Goal: Task Accomplishment & Management: Complete application form

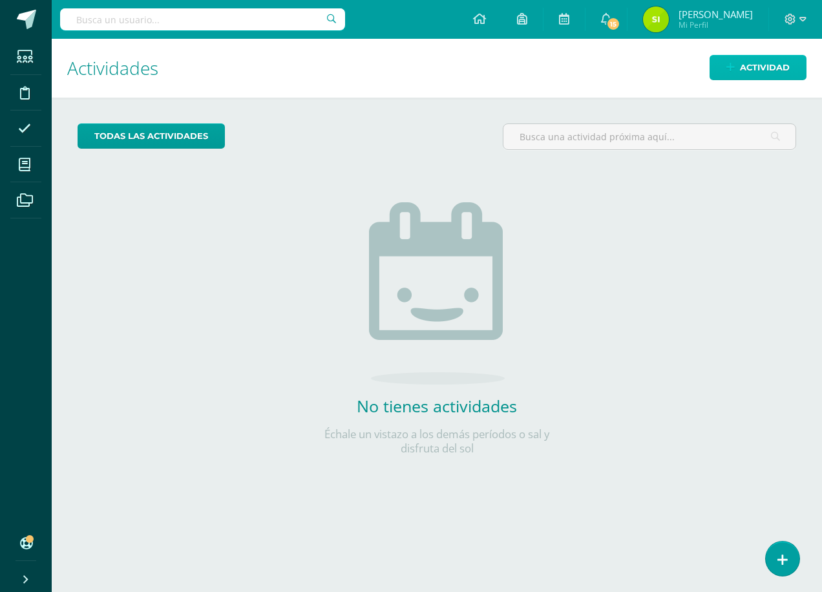
click at [760, 67] on span "Actividad" at bounding box center [765, 68] width 50 height 24
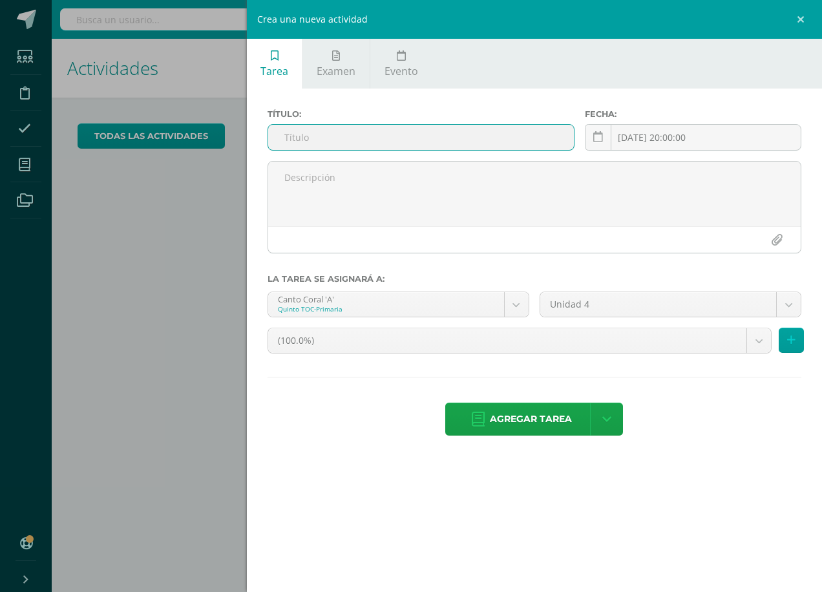
click at [314, 133] on input "text" at bounding box center [421, 137] width 306 height 25
type input "UIVQ2S1"
click at [676, 142] on input "[DATE] 20:00:00" at bounding box center [692, 137] width 215 height 25
click at [498, 509] on div "Tarea Examen Evento Título: UIVQ2S1 Fecha: [DATE] 20:00:00 [DATE] Mo Tu We Th F…" at bounding box center [534, 296] width 575 height 592
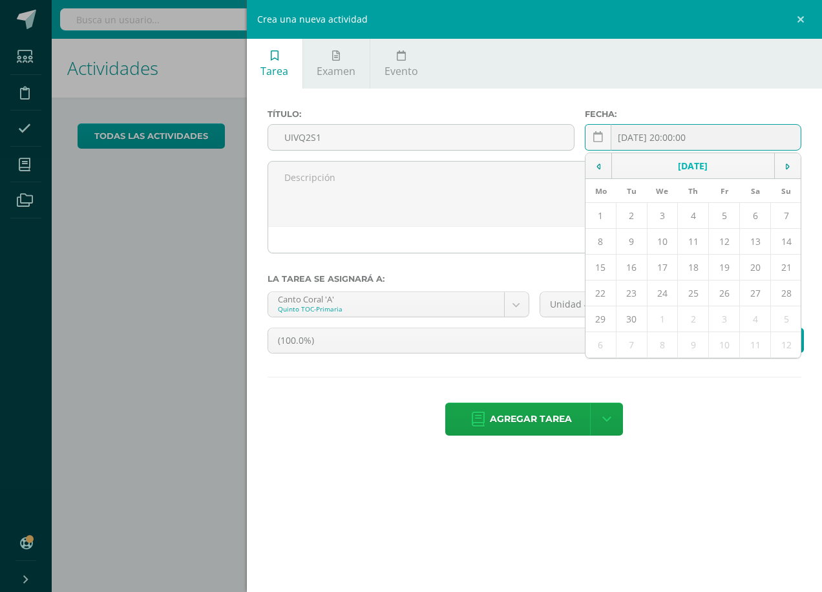
click at [632, 138] on div "[DATE] 20:00:00 [DATE] Mo Tu We Th Fr Sa Su 1 2 3 4 5 6 7 8 9 10 11 12 13 14 15…" at bounding box center [693, 142] width 216 height 37
click at [723, 241] on td "12" at bounding box center [724, 242] width 31 height 26
type input "[DATE]"
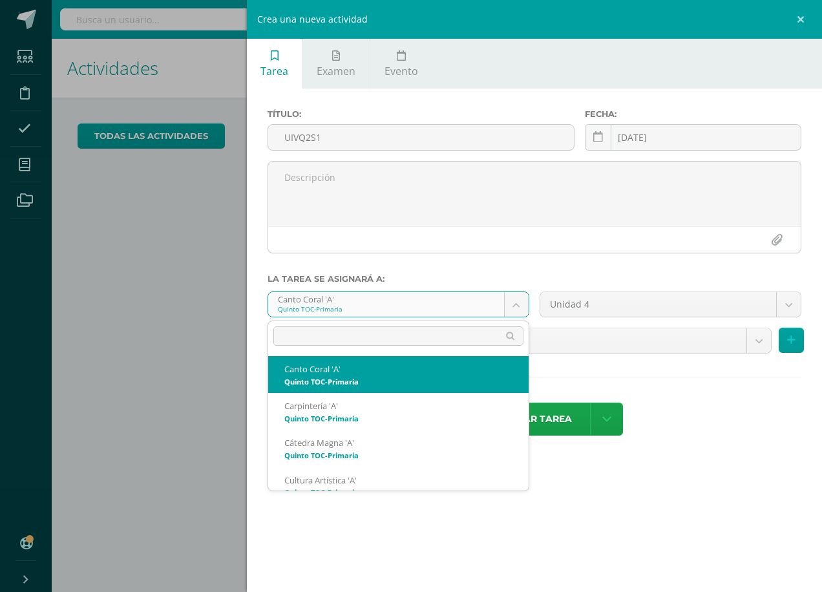
click at [516, 304] on body "Estudiantes Disciplina Asistencia Mis cursos Archivos Soporte Ayuda Reportar un…" at bounding box center [411, 296] width 822 height 592
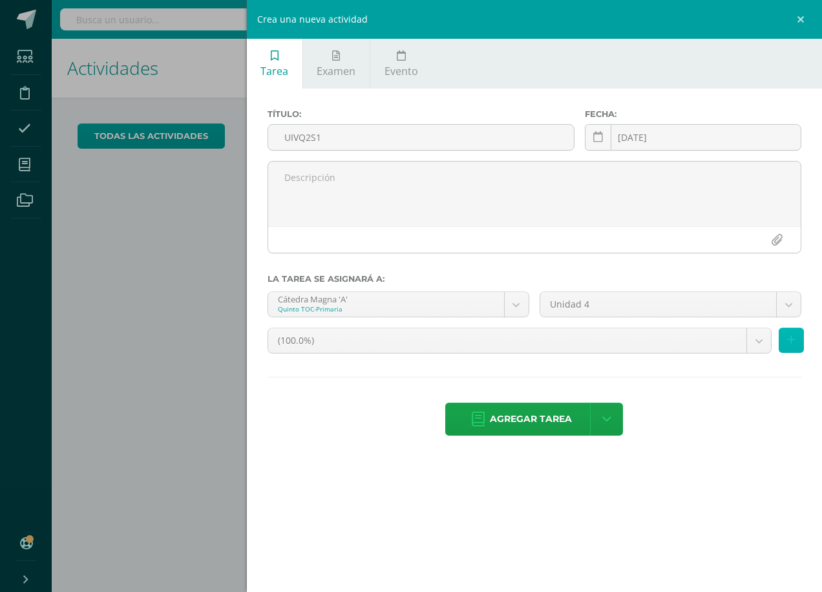
click at [793, 338] on icon at bounding box center [791, 340] width 8 height 11
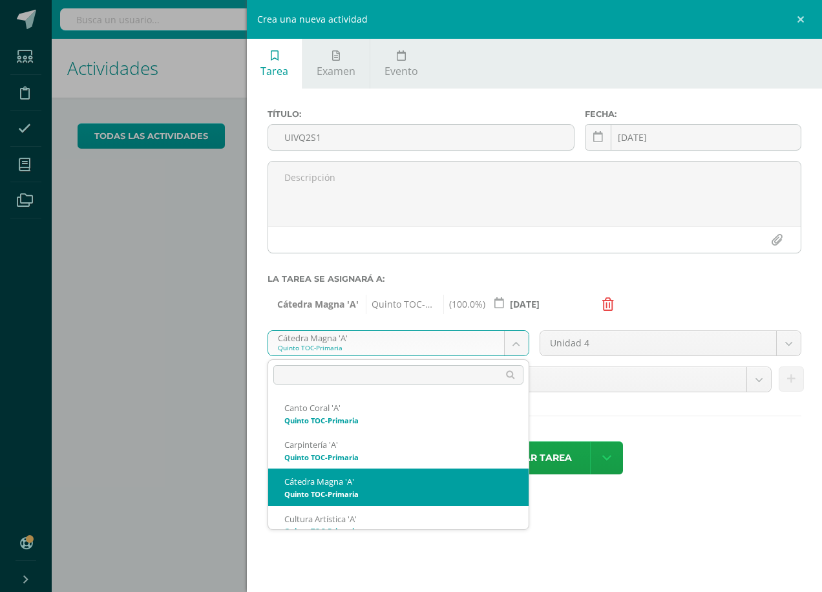
click at [516, 340] on body "Estudiantes Disciplina Asistencia Mis cursos Archivos Soporte Ayuda Reportar un…" at bounding box center [411, 296] width 822 height 592
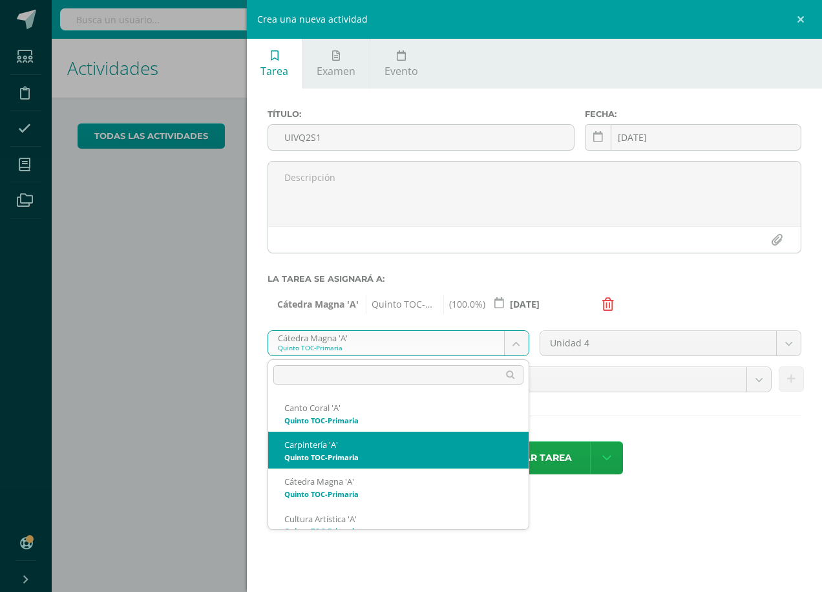
scroll to position [65, 0]
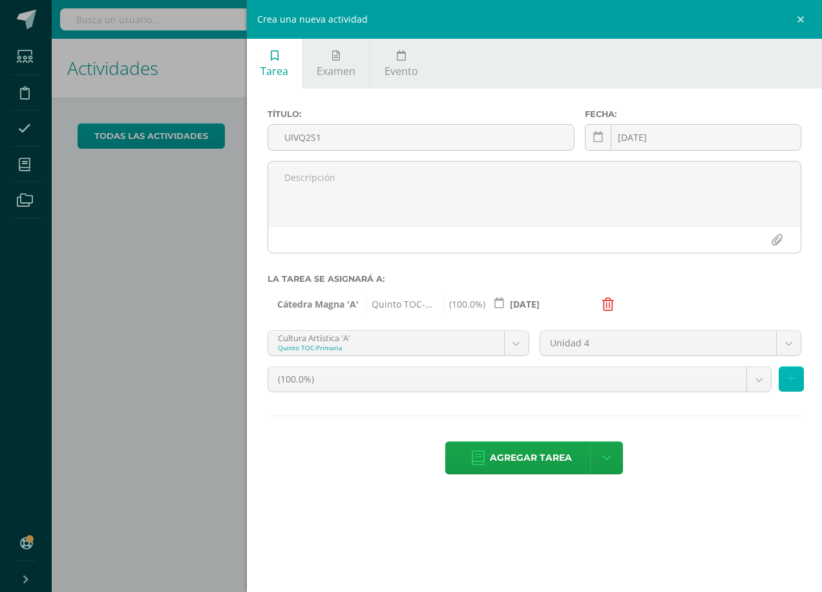
click at [790, 377] on icon at bounding box center [791, 378] width 8 height 11
click at [790, 377] on body "Estudiantes Disciplina Asistencia Mis cursos Archivos Soporte Ayuda Reportar un…" at bounding box center [411, 296] width 822 height 592
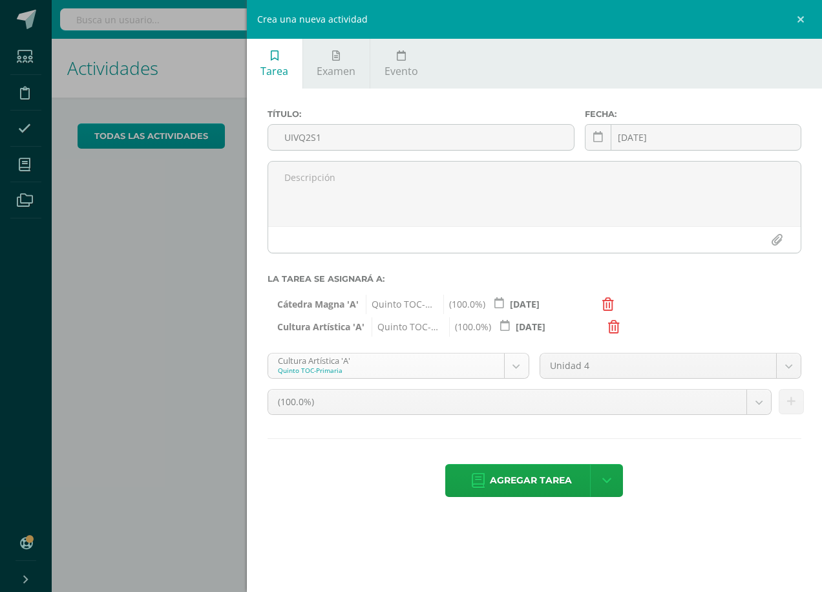
click at [517, 365] on body "Estudiantes Disciplina Asistencia Mis cursos Archivos Soporte Ayuda Reportar un…" at bounding box center [411, 296] width 822 height 592
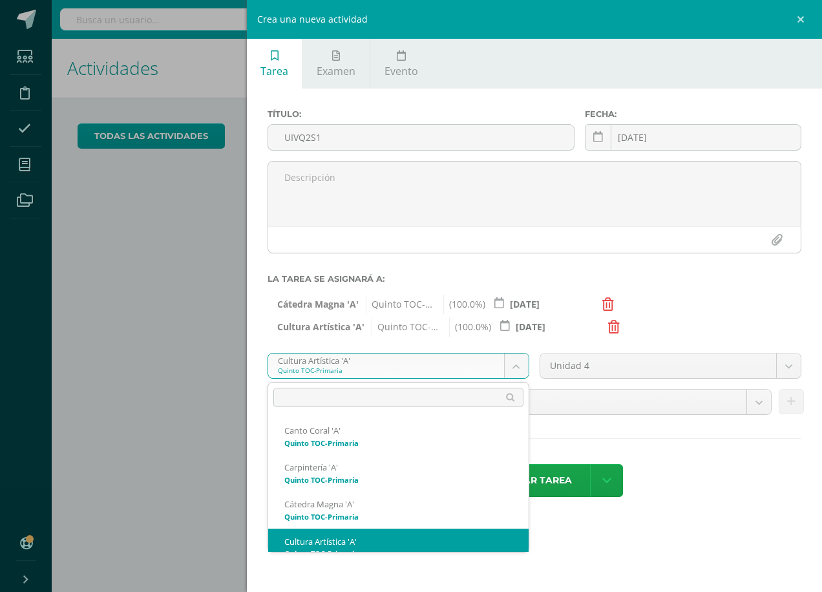
click at [517, 365] on body "Estudiantes Disciplina Asistencia Mis cursos Archivos Soporte Ayuda Reportar un…" at bounding box center [411, 296] width 822 height 592
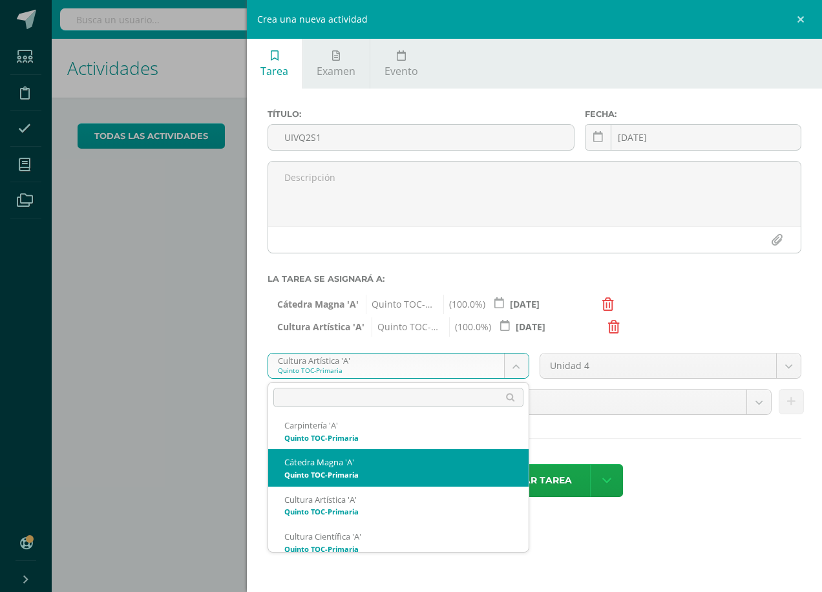
scroll to position [50, 0]
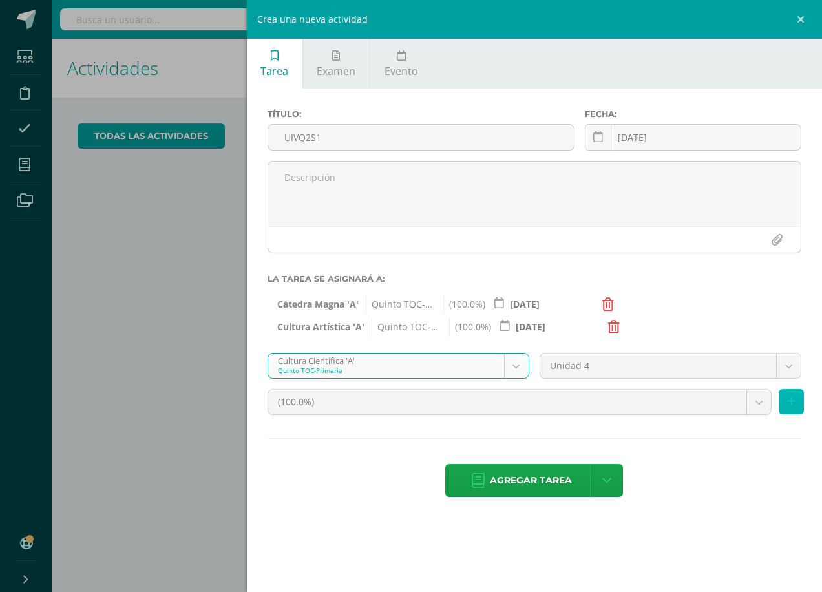
click at [793, 404] on icon at bounding box center [791, 401] width 8 height 11
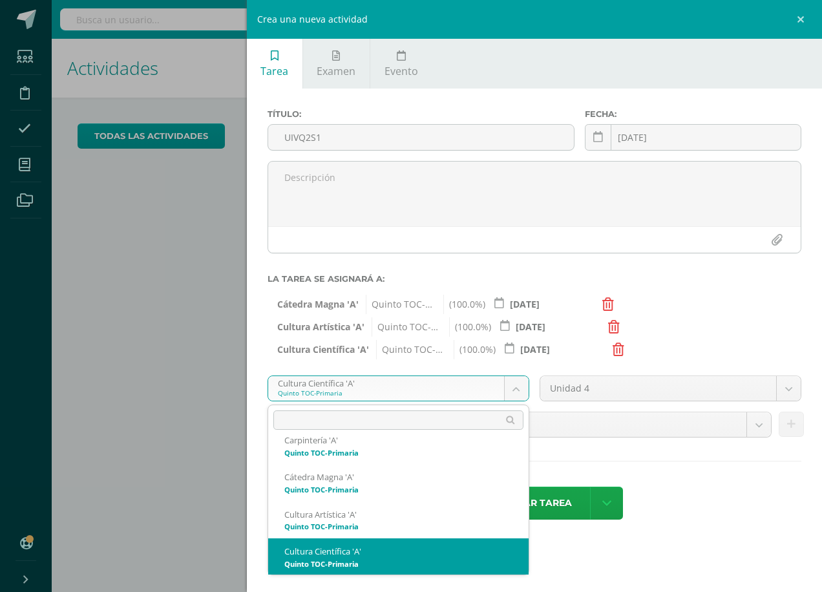
click at [516, 385] on body "Estudiantes Disciplina Asistencia Mis cursos Archivos Soporte Ayuda Reportar un…" at bounding box center [411, 296] width 822 height 592
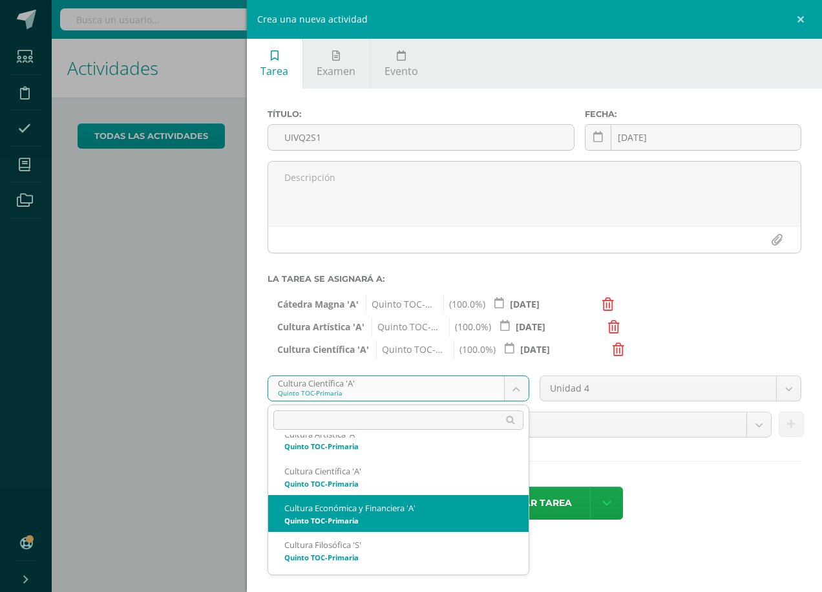
scroll to position [107, 0]
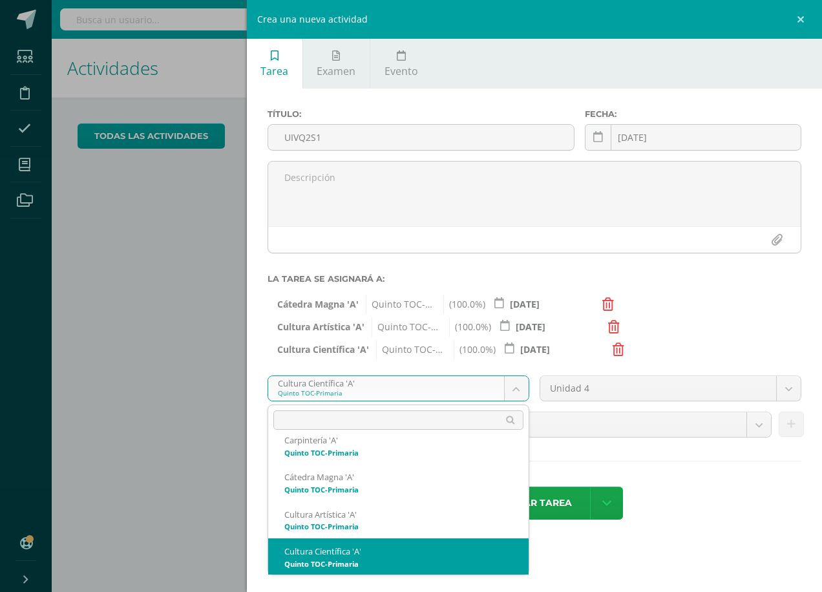
click at [515, 385] on body "Estudiantes Disciplina Asistencia Mis cursos Archivos Soporte Ayuda Reportar un…" at bounding box center [411, 296] width 822 height 592
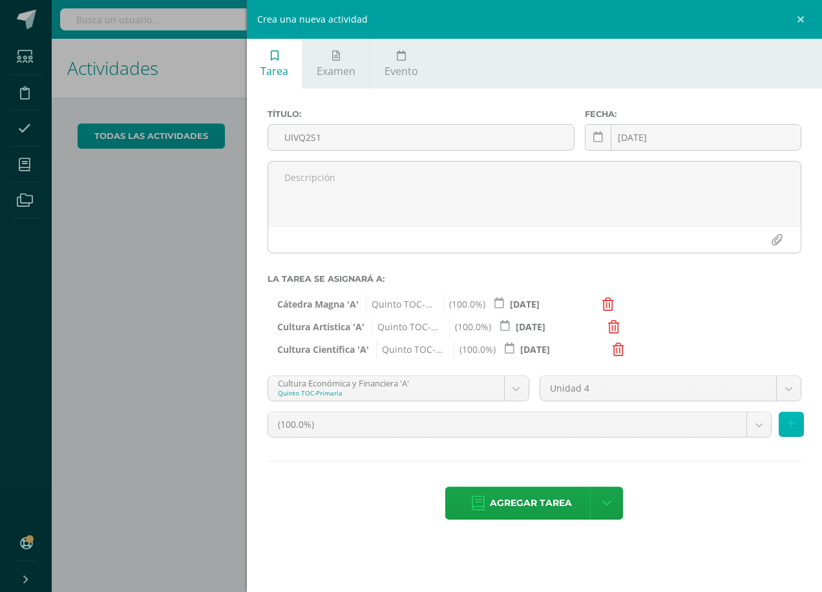
click at [793, 422] on icon at bounding box center [791, 424] width 8 height 11
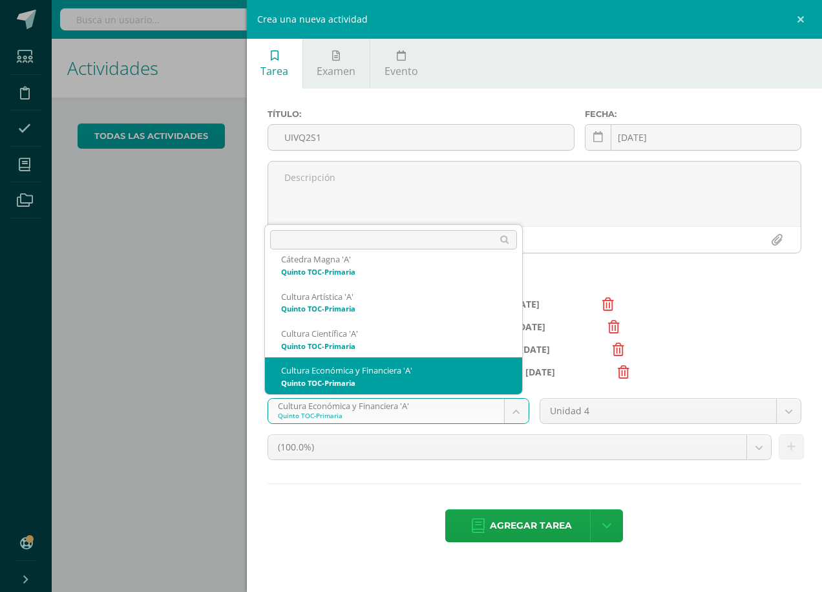
click at [515, 409] on body "Estudiantes Disciplina Asistencia Mis cursos Archivos Soporte Ayuda Reportar un…" at bounding box center [411, 296] width 822 height 592
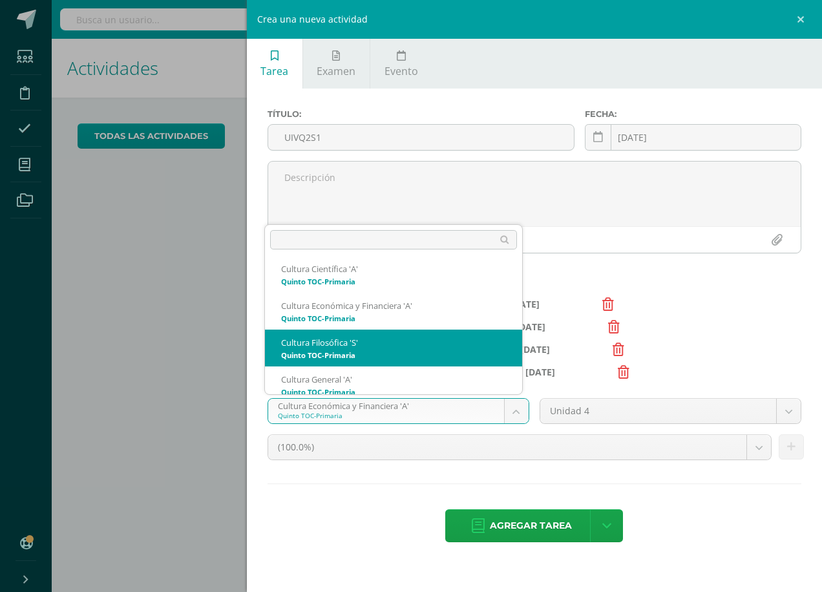
scroll to position [161, 0]
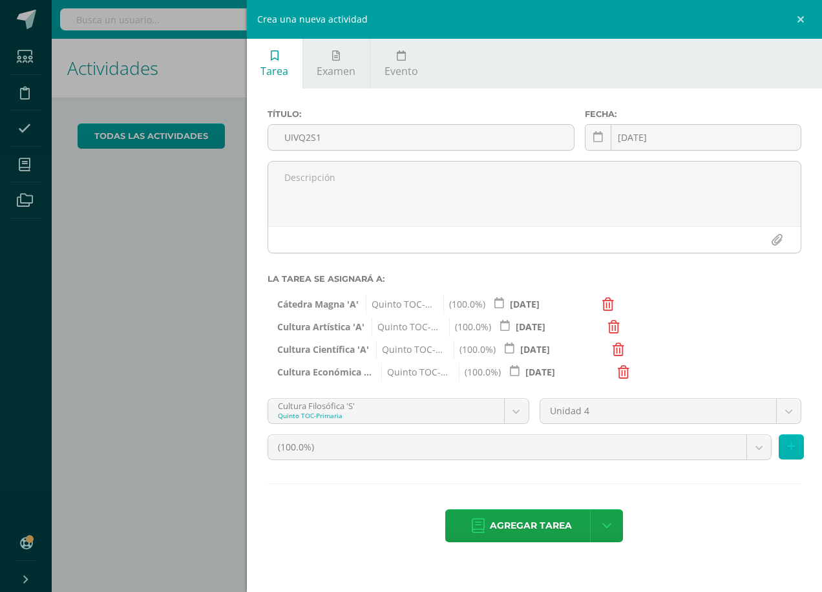
click at [793, 445] on icon at bounding box center [791, 446] width 8 height 11
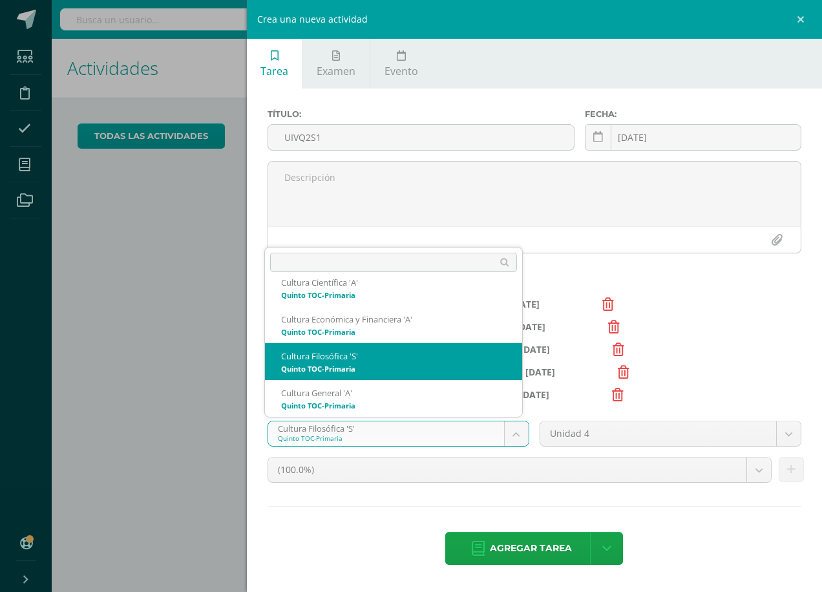
scroll to position [124, 0]
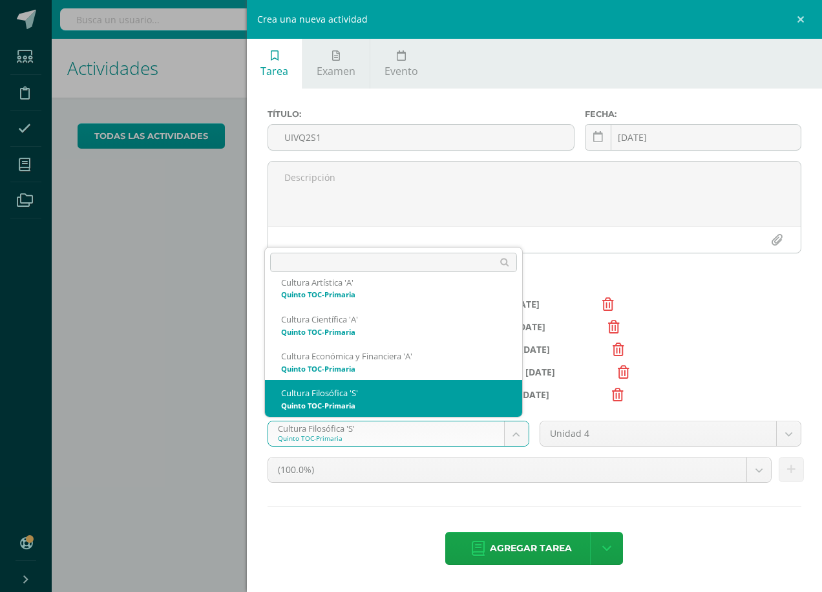
click at [517, 432] on body "Estudiantes Disciplina Asistencia Mis cursos Archivos Soporte Ayuda Reportar un…" at bounding box center [411, 296] width 822 height 592
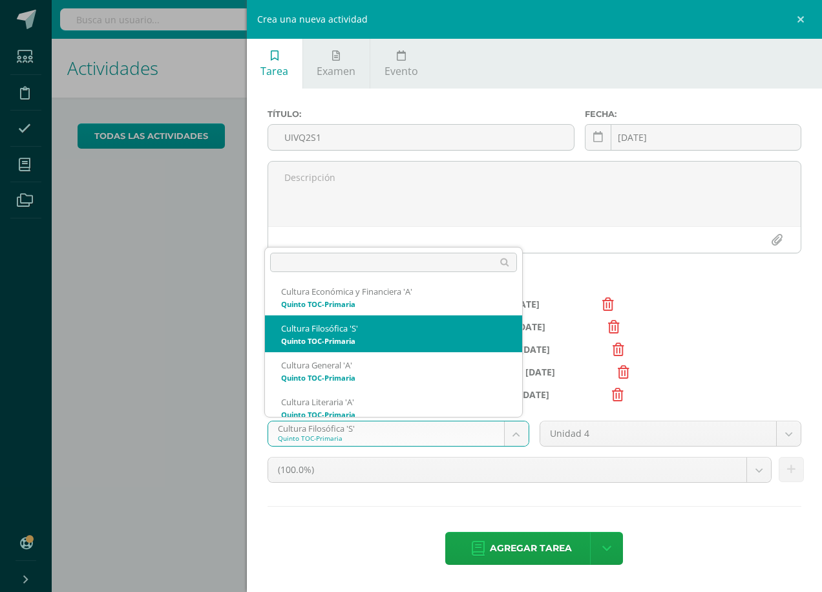
scroll to position [198, 0]
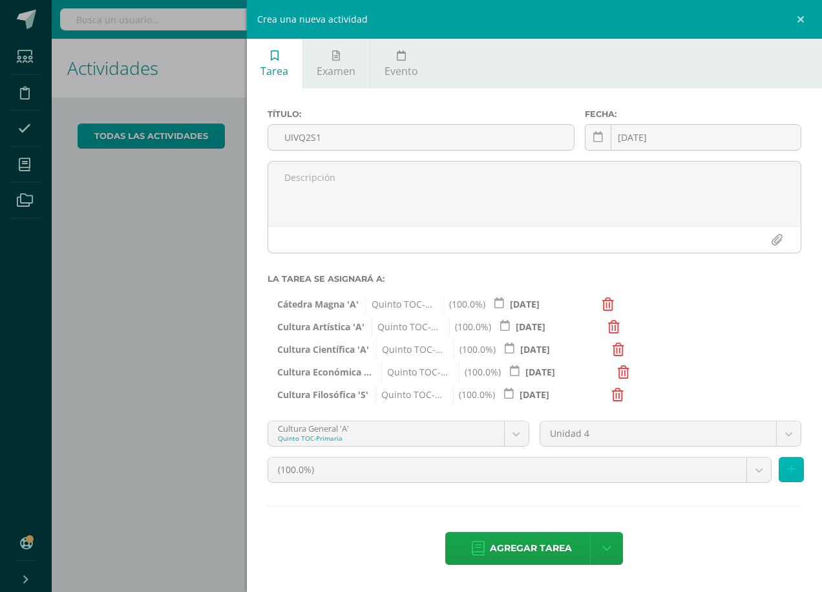
click at [791, 466] on icon at bounding box center [791, 469] width 8 height 11
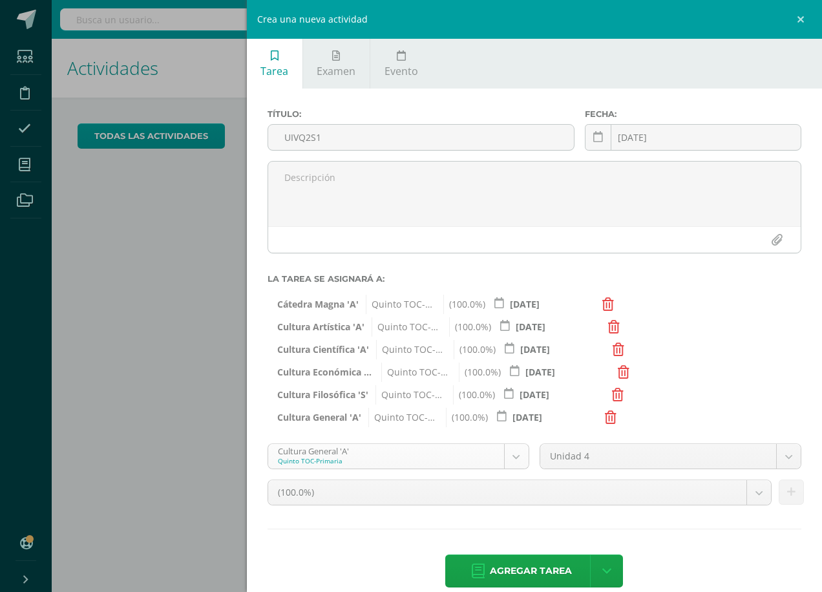
click at [514, 457] on body "Estudiantes Disciplina Asistencia Mis cursos Archivos Soporte Ayuda Reportar un…" at bounding box center [411, 296] width 822 height 592
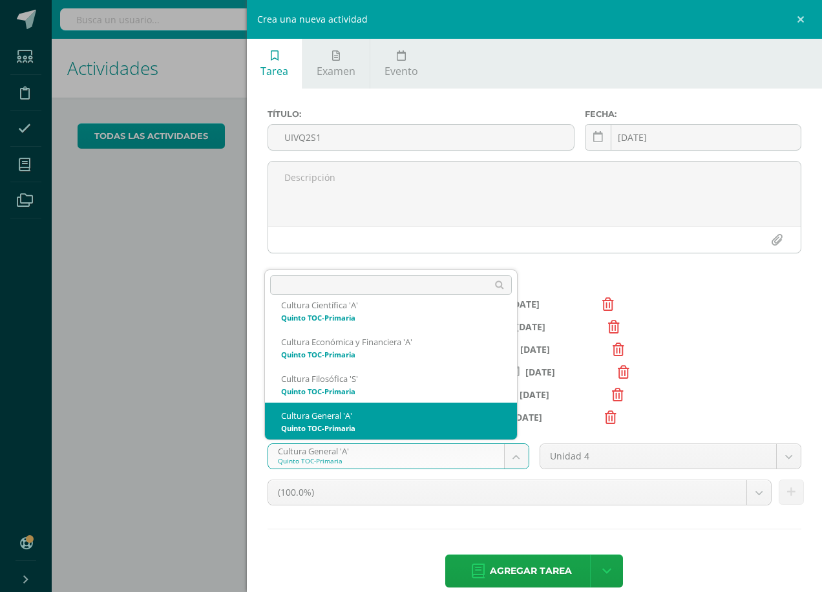
scroll to position [225, 0]
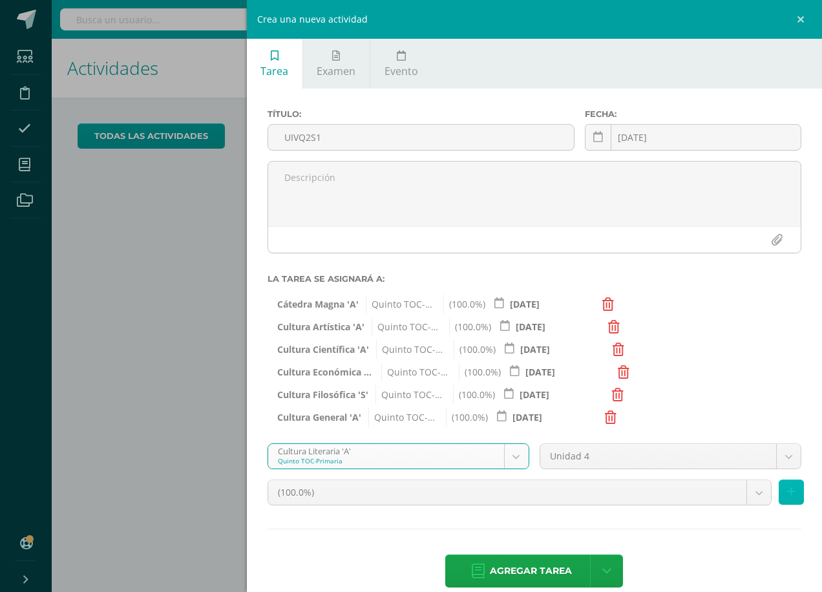
click at [787, 488] on icon at bounding box center [791, 491] width 8 height 11
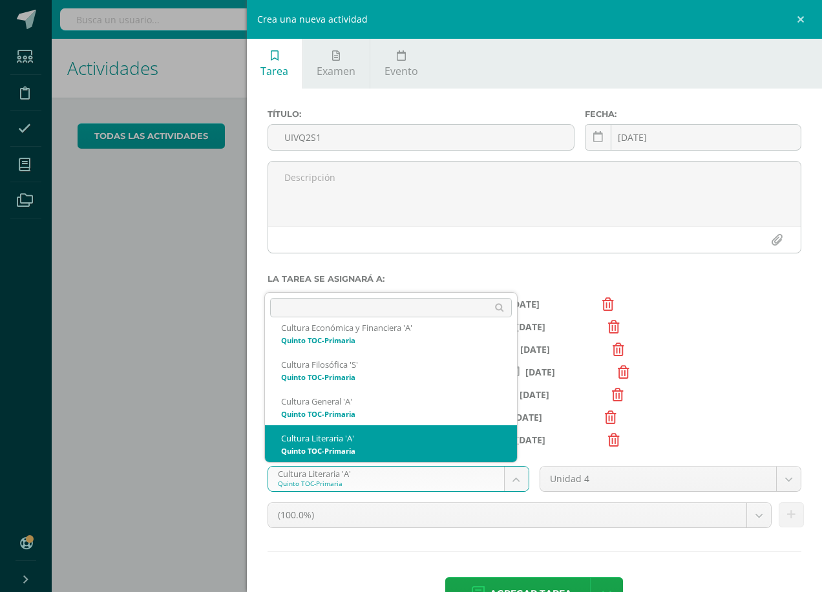
click at [514, 477] on body "Estudiantes Disciplina Asistencia Mis cursos Archivos Soporte Ayuda Reportar un…" at bounding box center [411, 296] width 822 height 592
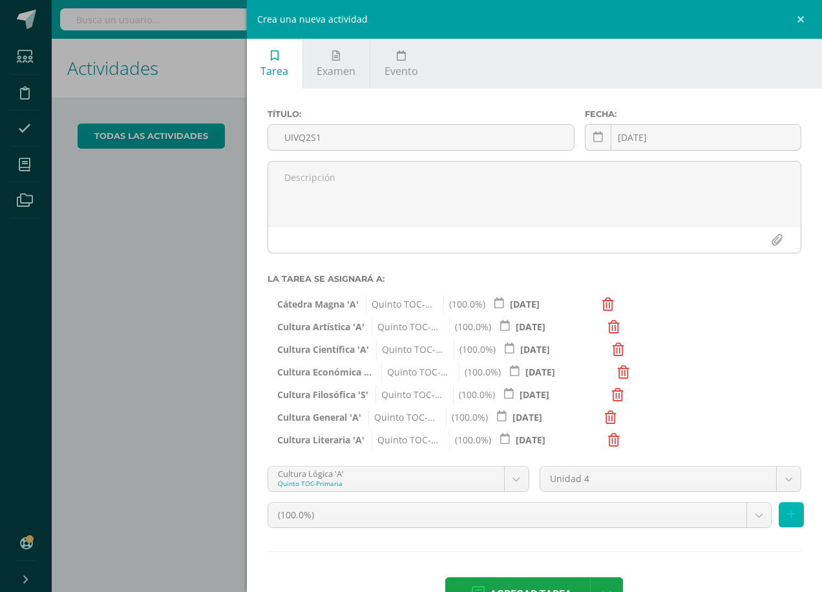
click at [787, 511] on icon at bounding box center [791, 514] width 8 height 11
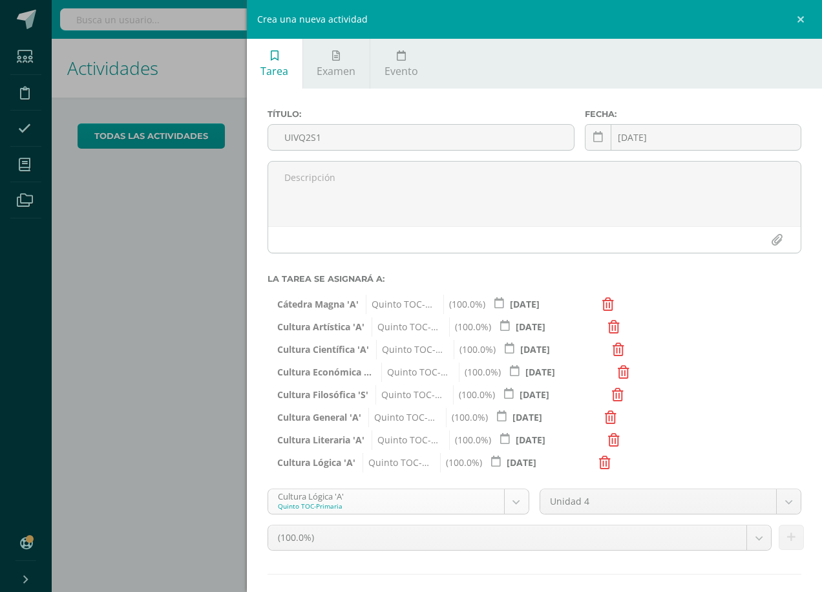
click at [513, 499] on body "Estudiantes Disciplina Asistencia Mis cursos Archivos Soporte Ayuda Reportar un…" at bounding box center [411, 296] width 822 height 592
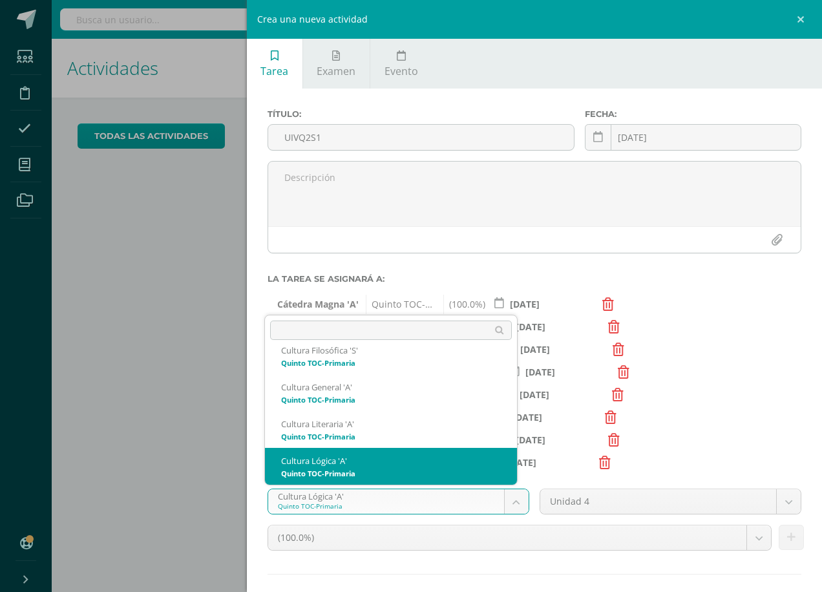
scroll to position [299, 0]
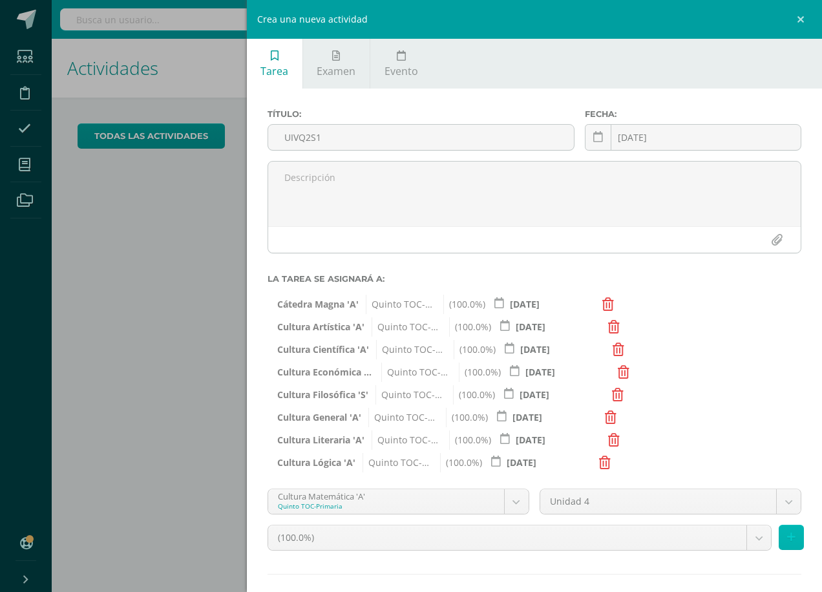
click at [787, 536] on icon at bounding box center [791, 537] width 8 height 11
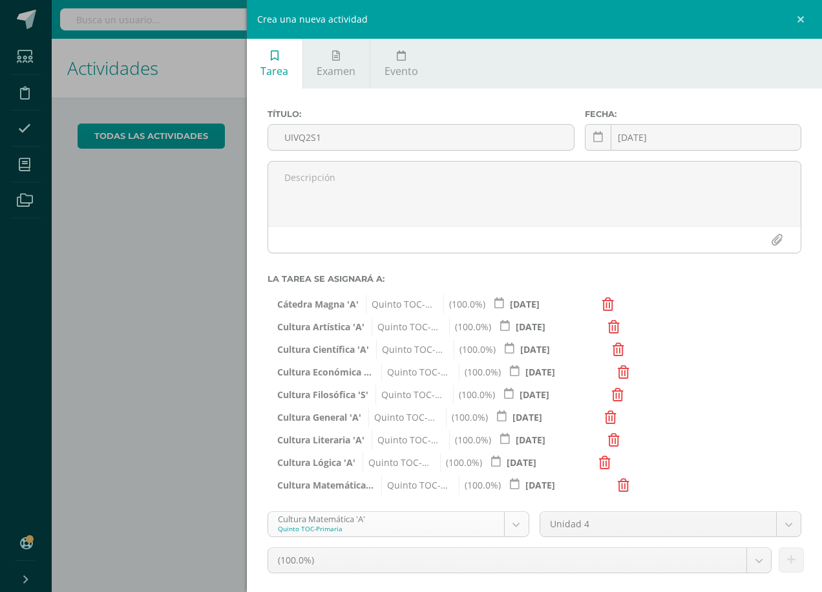
click at [506, 523] on body "Estudiantes Disciplina Asistencia Mis cursos Archivos Soporte Ayuda Reportar un…" at bounding box center [411, 296] width 822 height 592
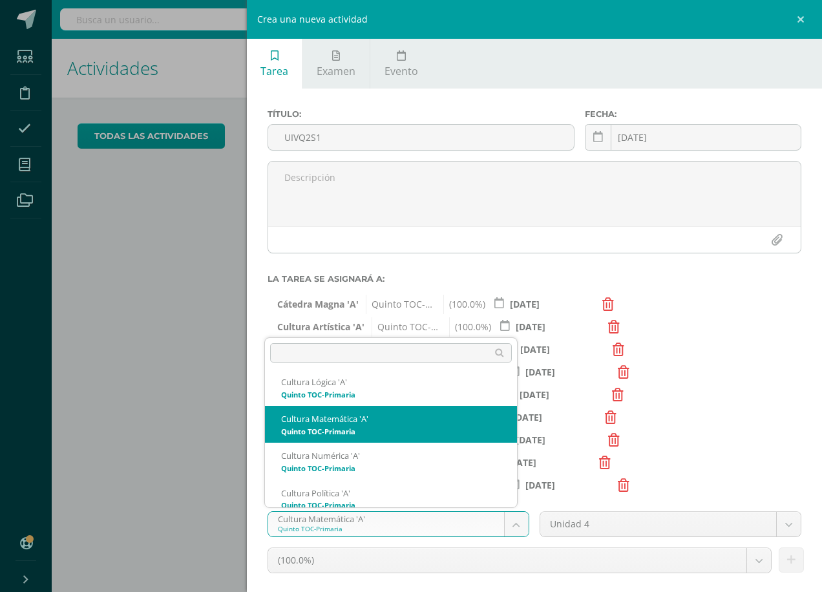
scroll to position [345, 0]
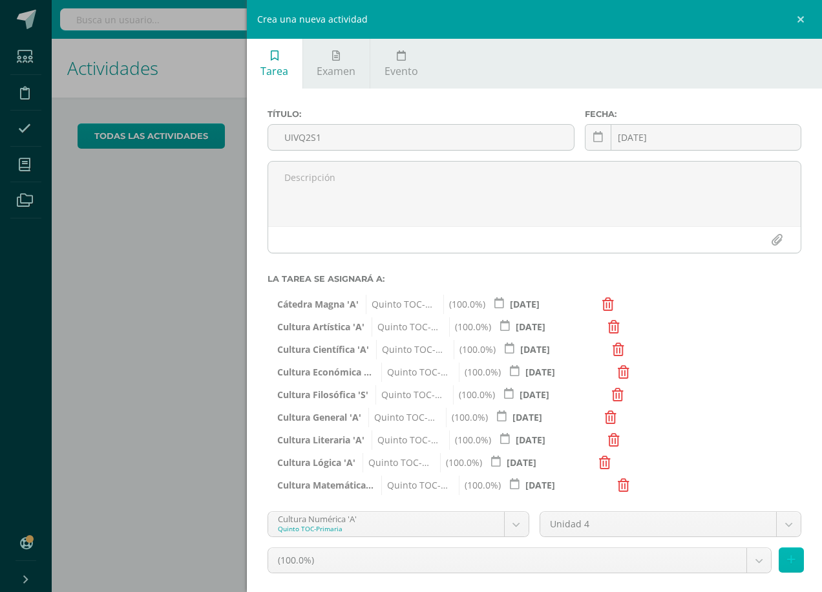
click at [787, 556] on icon at bounding box center [791, 559] width 8 height 11
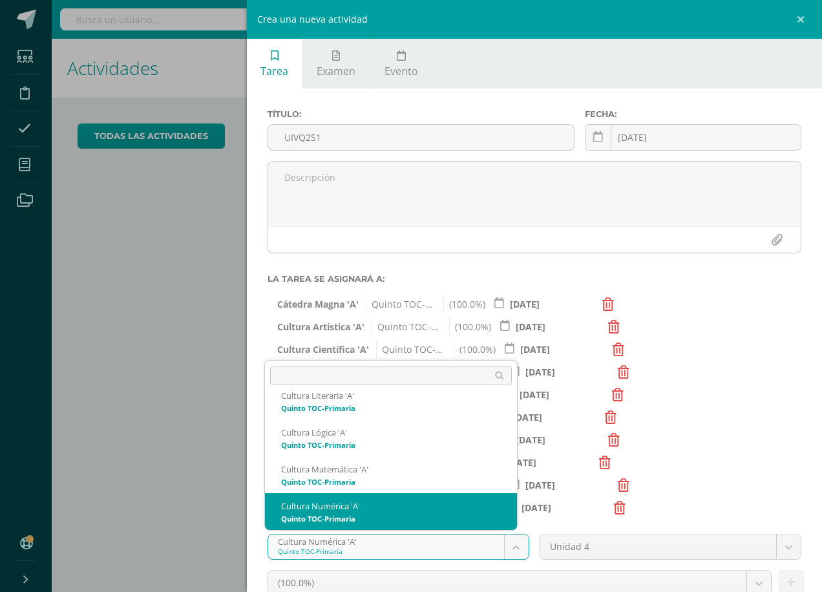
click at [518, 546] on body "Estudiantes Disciplina Asistencia Mis cursos Archivos Soporte Ayuda Reportar un…" at bounding box center [411, 296] width 822 height 592
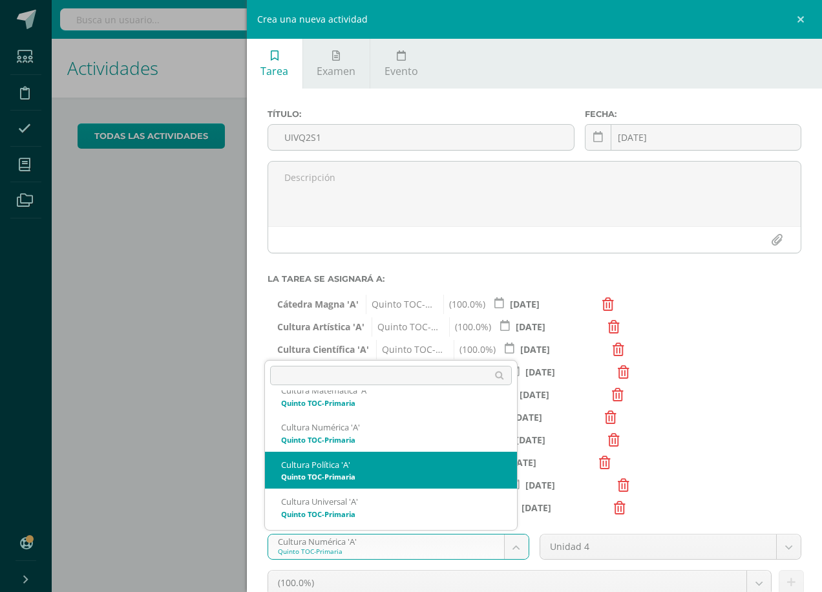
scroll to position [410, 0]
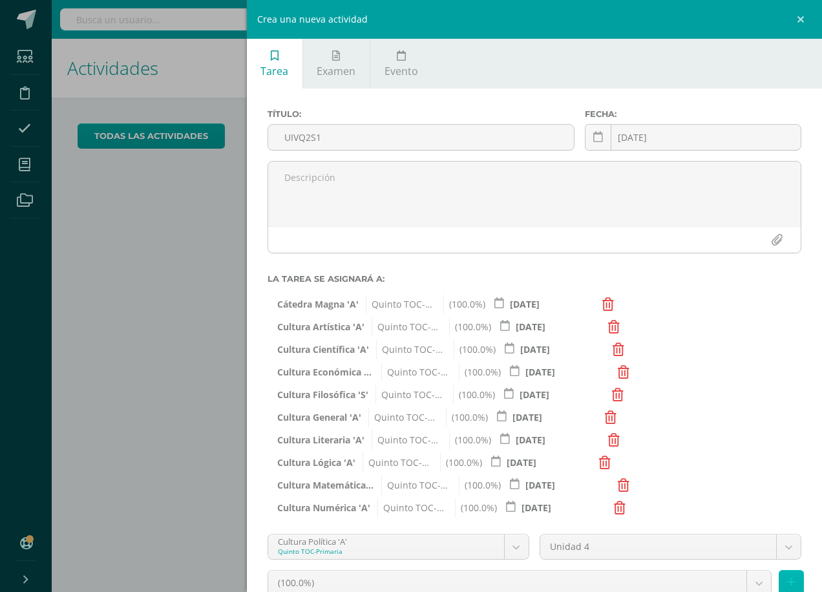
click at [787, 580] on icon at bounding box center [791, 582] width 8 height 11
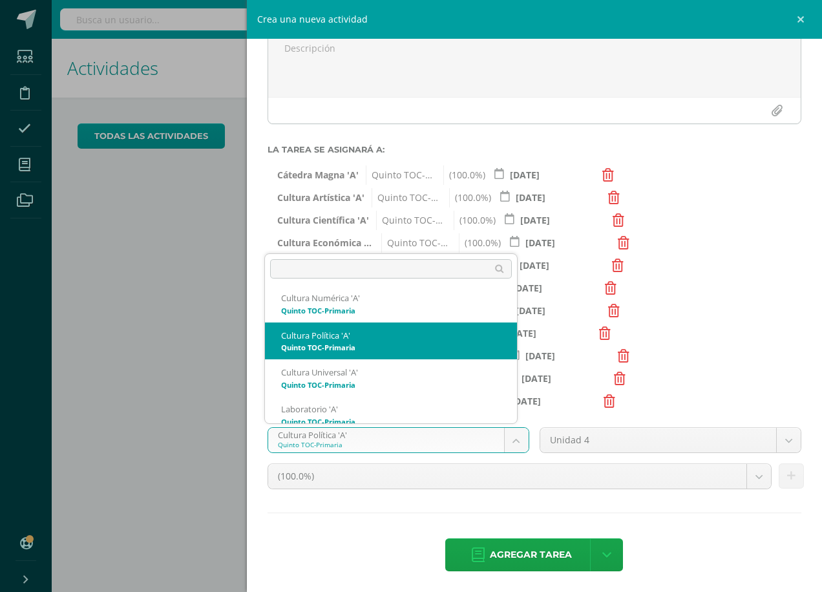
scroll to position [345, 0]
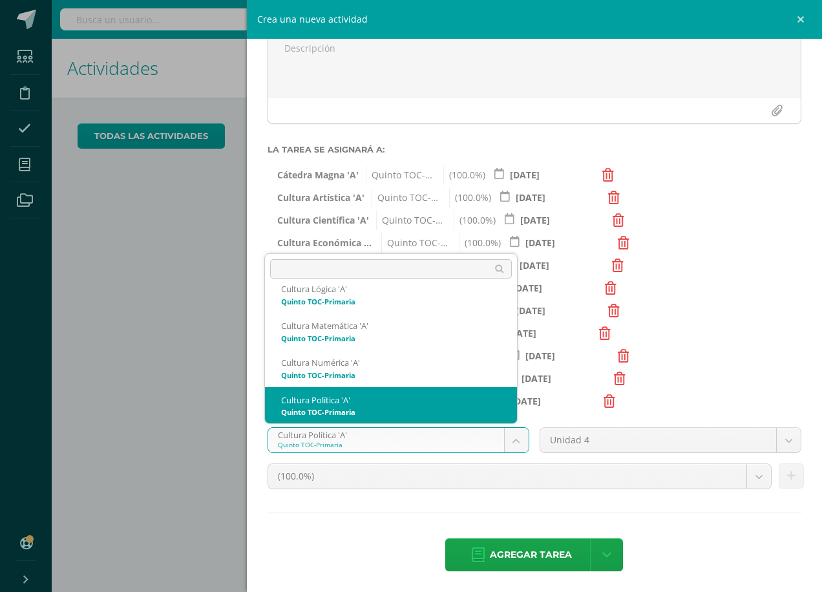
click at [514, 438] on body "Estudiantes Disciplina Asistencia Mis cursos Archivos Soporte Ayuda Reportar un…" at bounding box center [411, 296] width 822 height 592
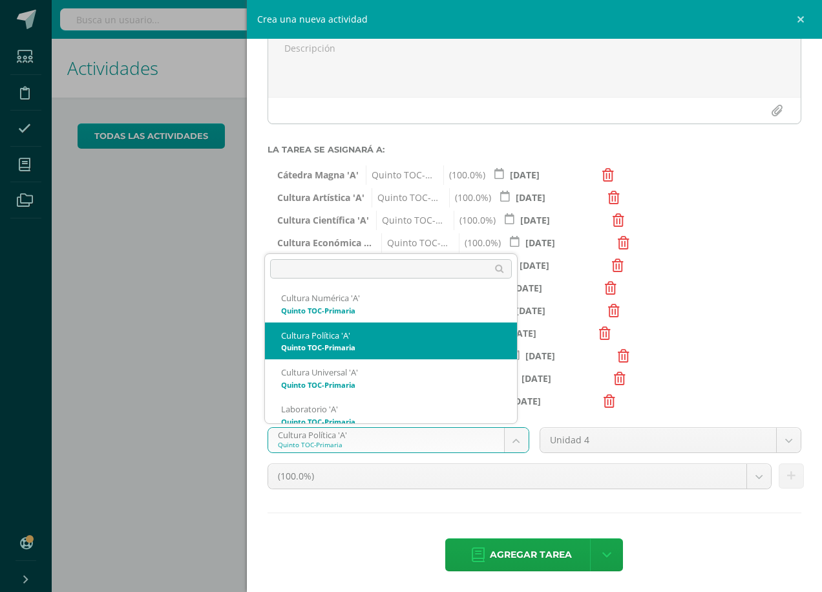
scroll to position [419, 0]
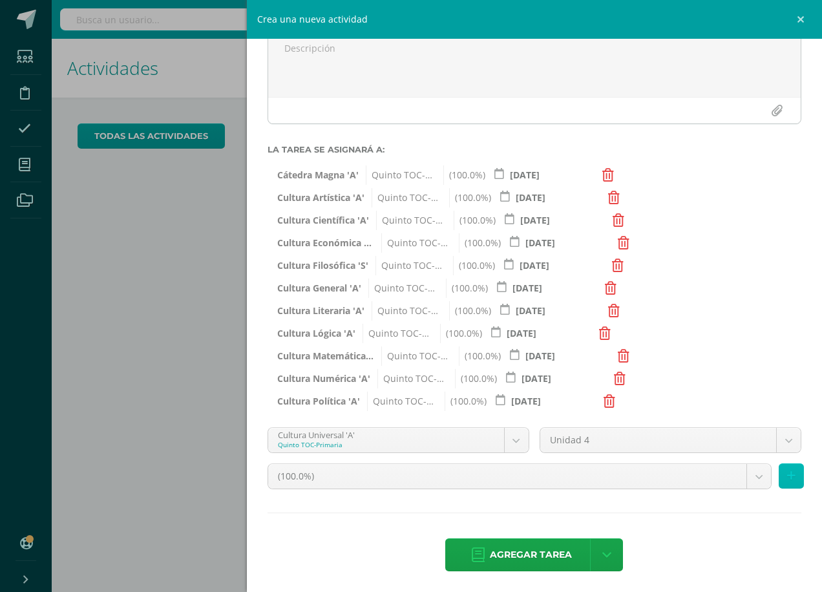
click at [787, 473] on icon at bounding box center [791, 475] width 8 height 11
click at [783, 473] on body "Estudiantes Disciplina Asistencia Mis cursos Archivos Soporte Ayuda Reportar un…" at bounding box center [411, 296] width 822 height 592
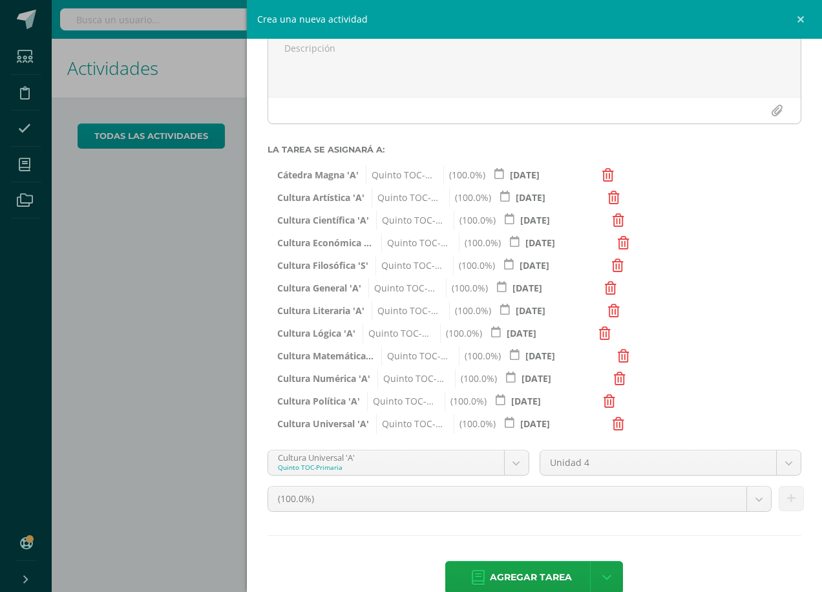
click at [513, 463] on body "Estudiantes Disciplina Asistencia Mis cursos Archivos Soporte Ayuda Reportar un…" at bounding box center [411, 296] width 822 height 592
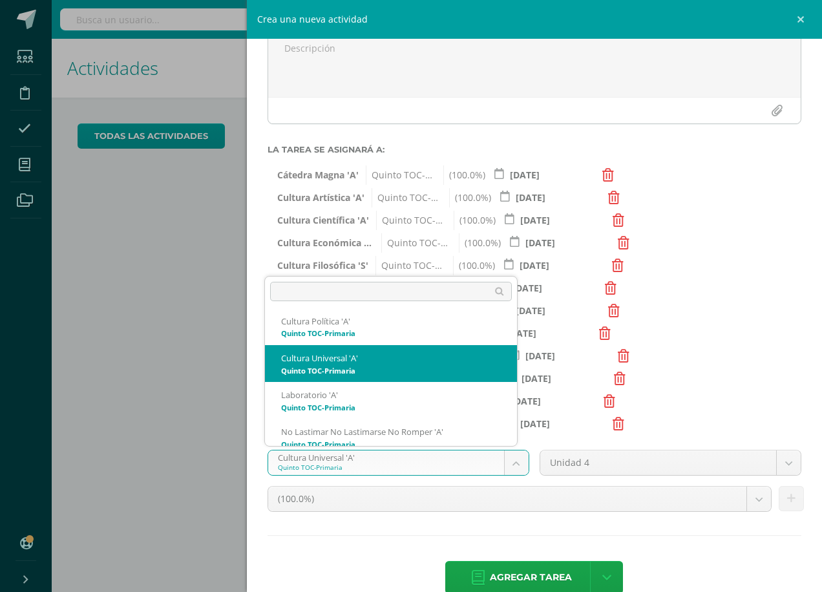
scroll to position [461, 0]
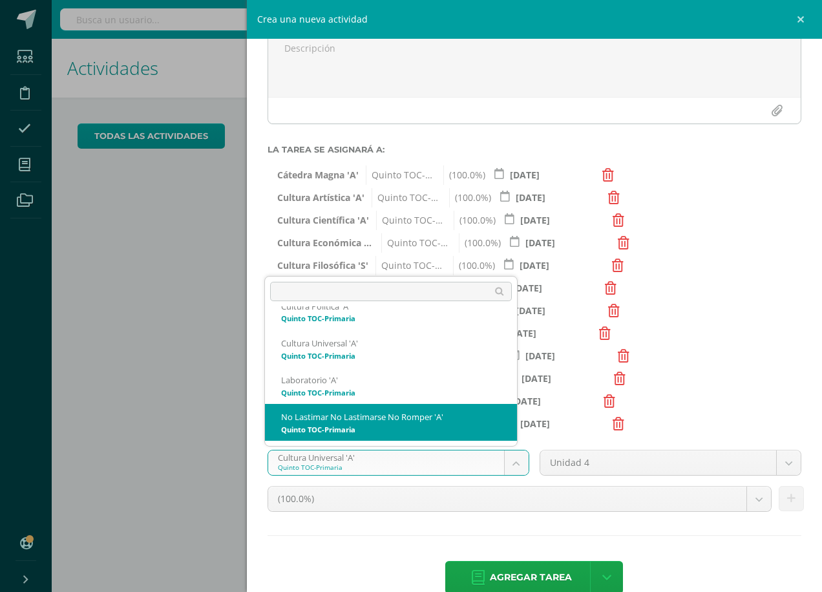
click at [430, 422] on span "Quinto TOC-Primaria" at bounding box center [411, 423] width 70 height 19
select select "87903"
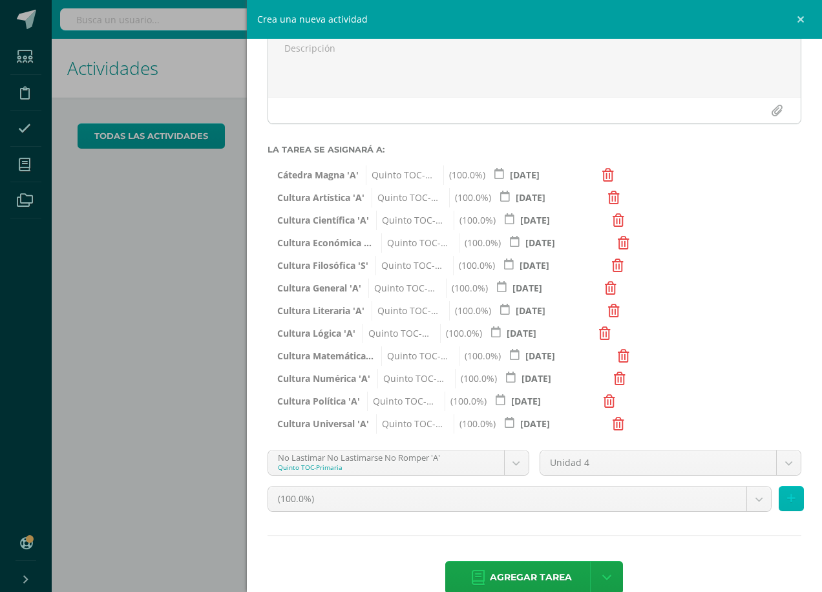
click at [787, 497] on icon at bounding box center [791, 498] width 8 height 11
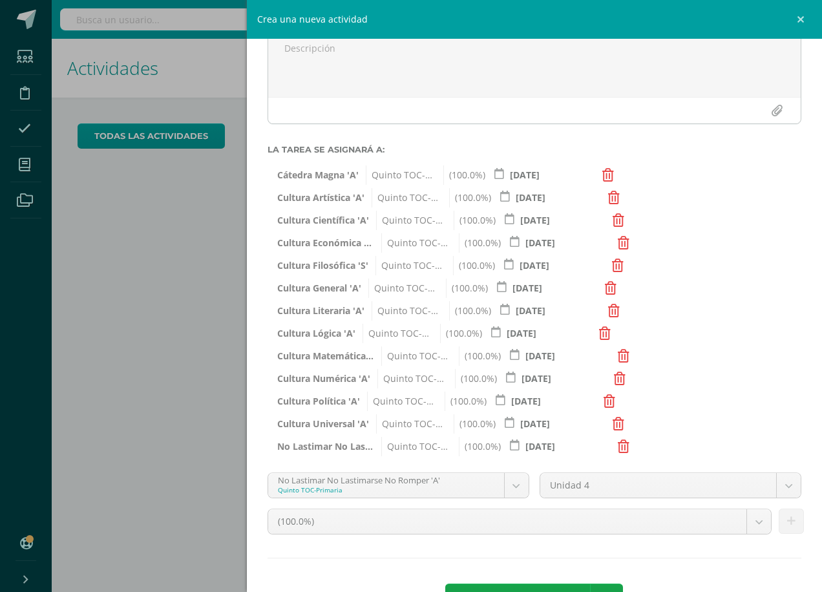
scroll to position [177, 0]
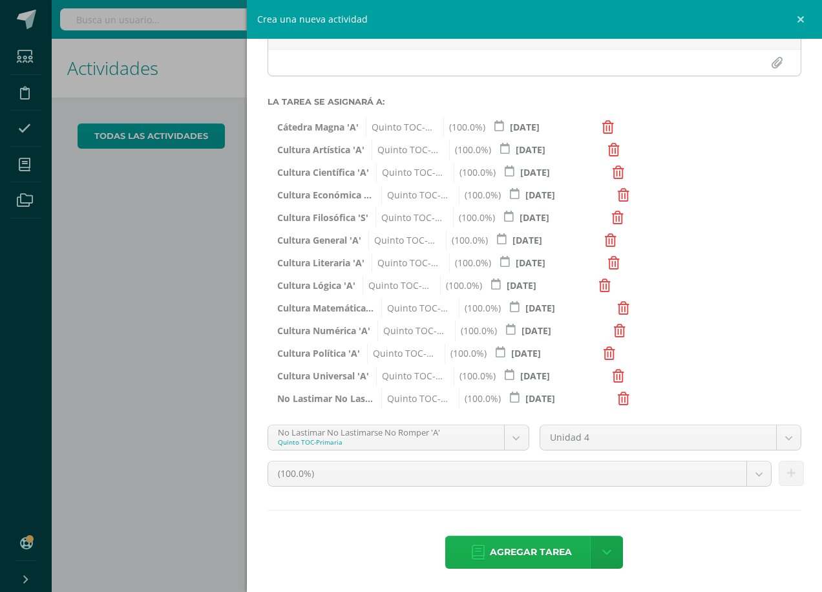
click at [529, 552] on span "Agregar tarea" at bounding box center [531, 552] width 82 height 32
